Goal: Book appointment/travel/reservation

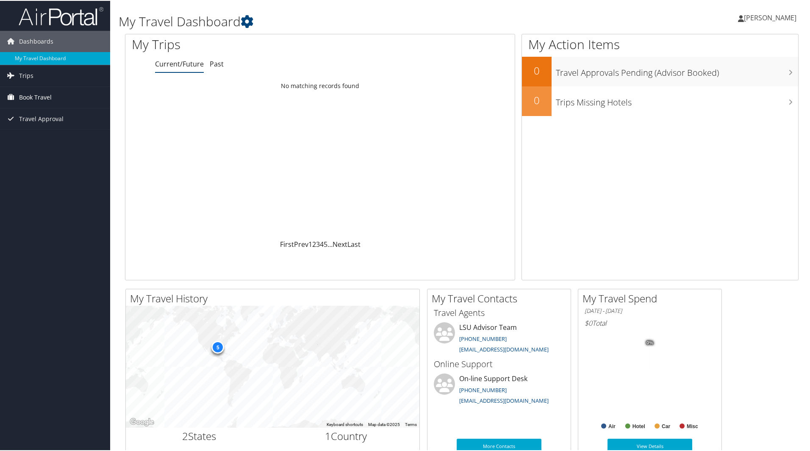
click at [39, 93] on span "Book Travel" at bounding box center [35, 96] width 33 height 21
click at [39, 126] on link "Book/Manage Online Trips" at bounding box center [55, 126] width 110 height 13
click at [52, 125] on link "Book/Manage Online Trips" at bounding box center [55, 126] width 110 height 13
